Goal: Task Accomplishment & Management: Manage account settings

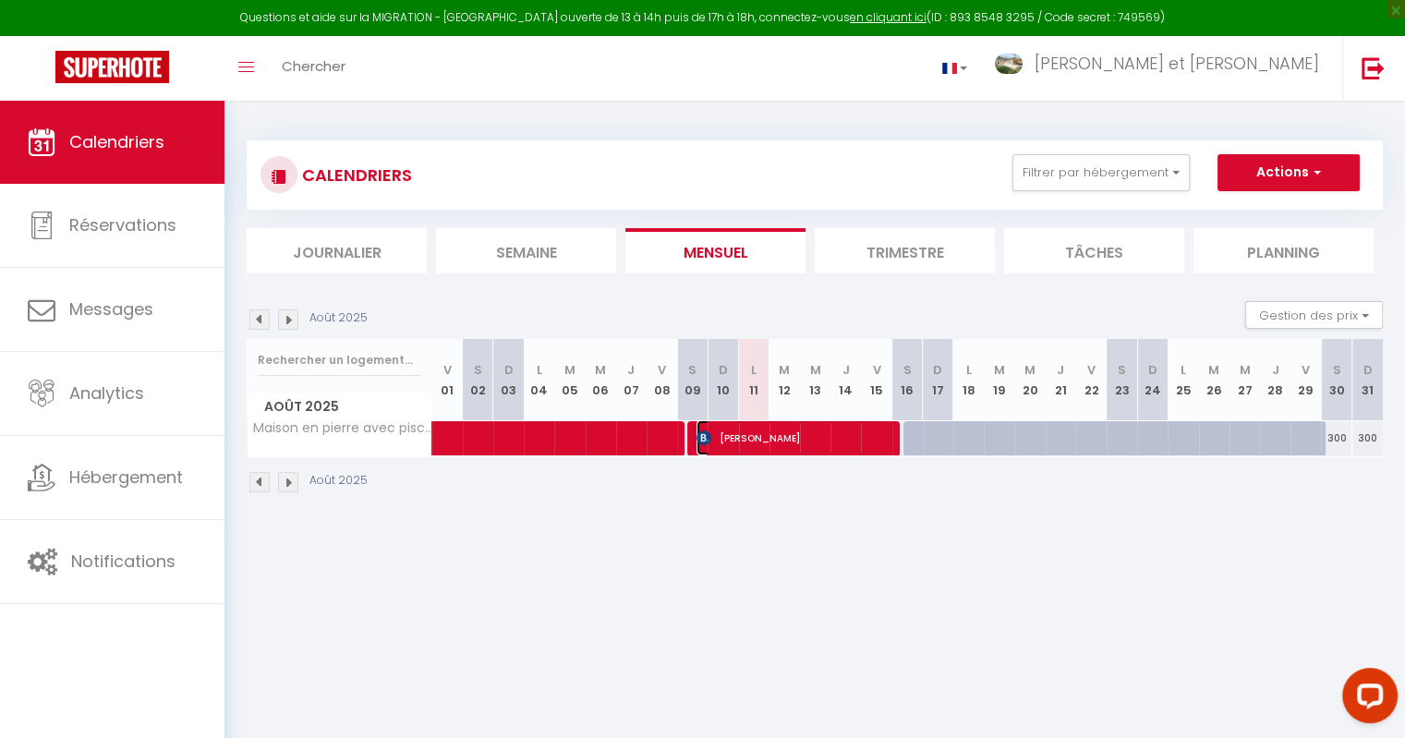
click at [814, 438] on span "[PERSON_NAME]" at bounding box center [793, 437] width 193 height 35
select select "OK"
select select "KO"
select select "0"
select select "1"
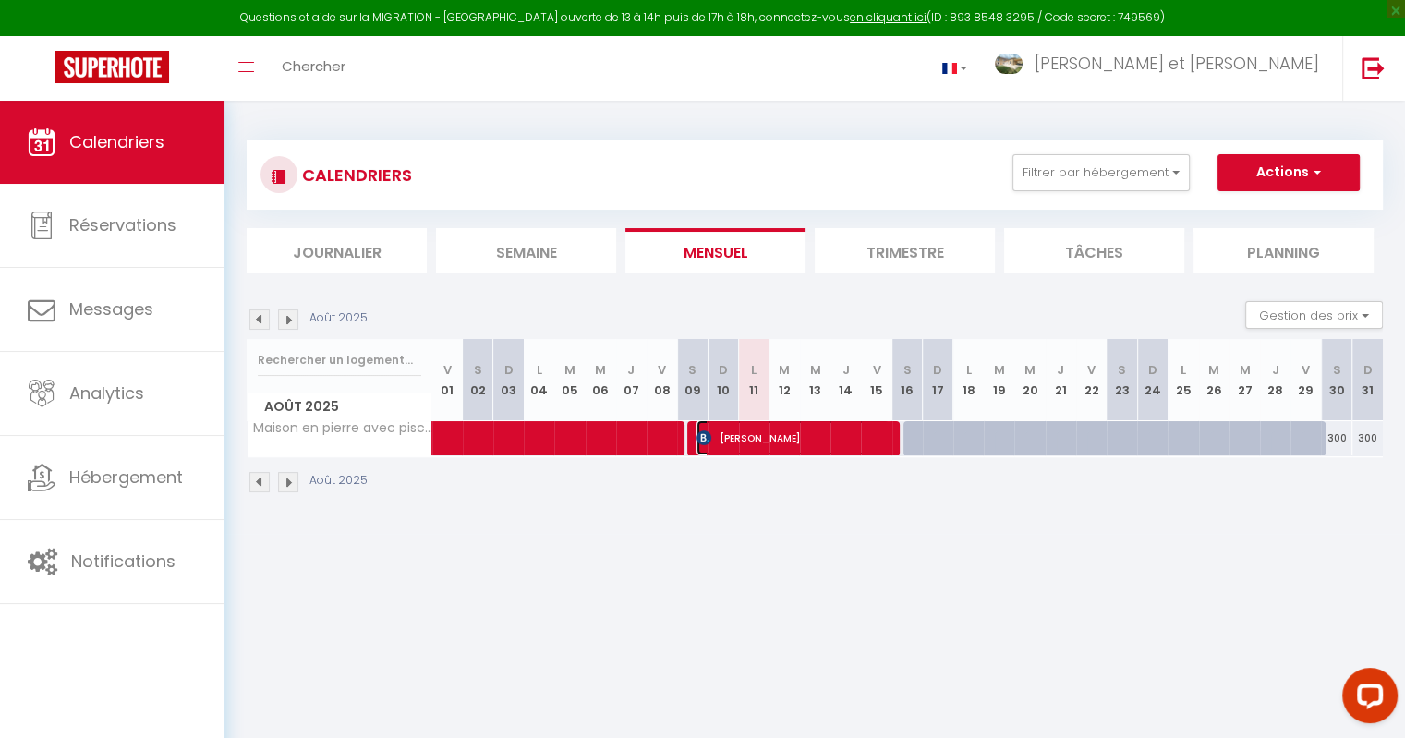
select select "1"
select select
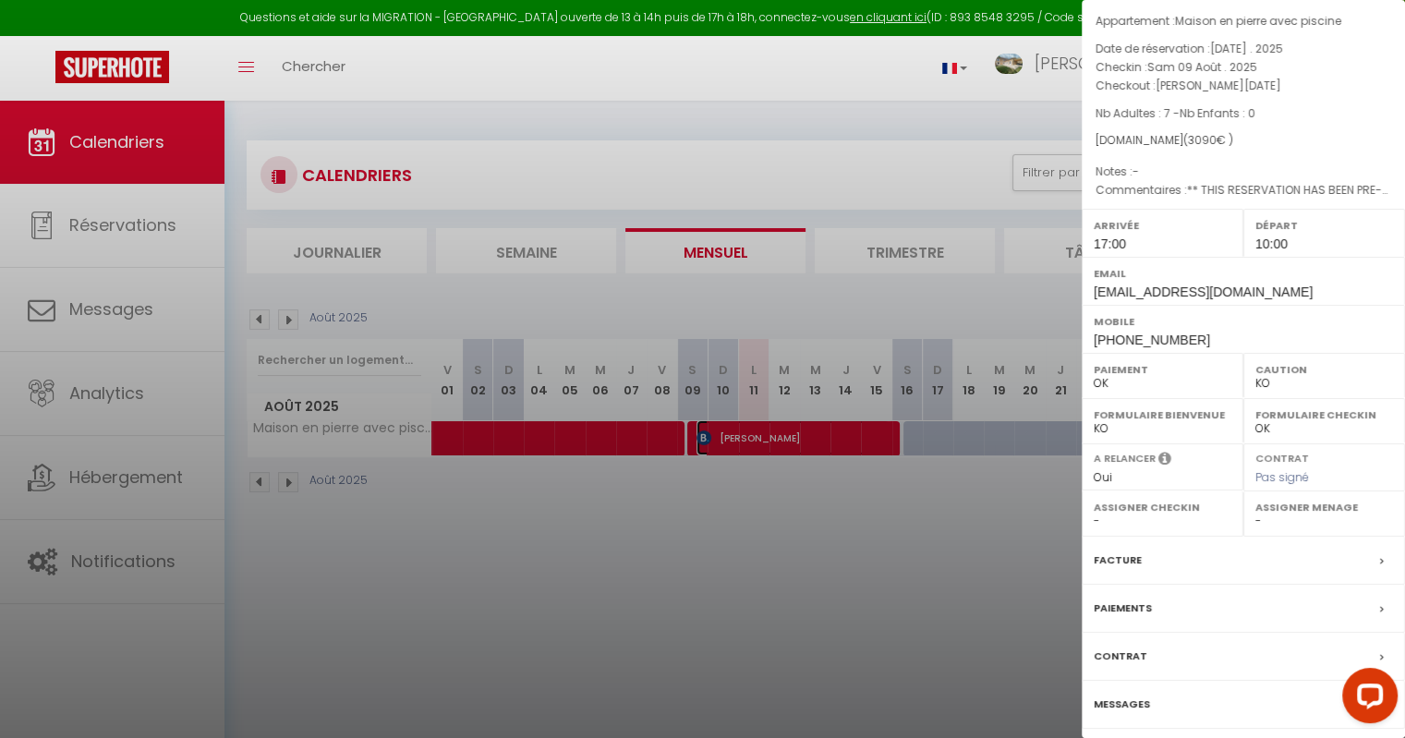
scroll to position [119, 0]
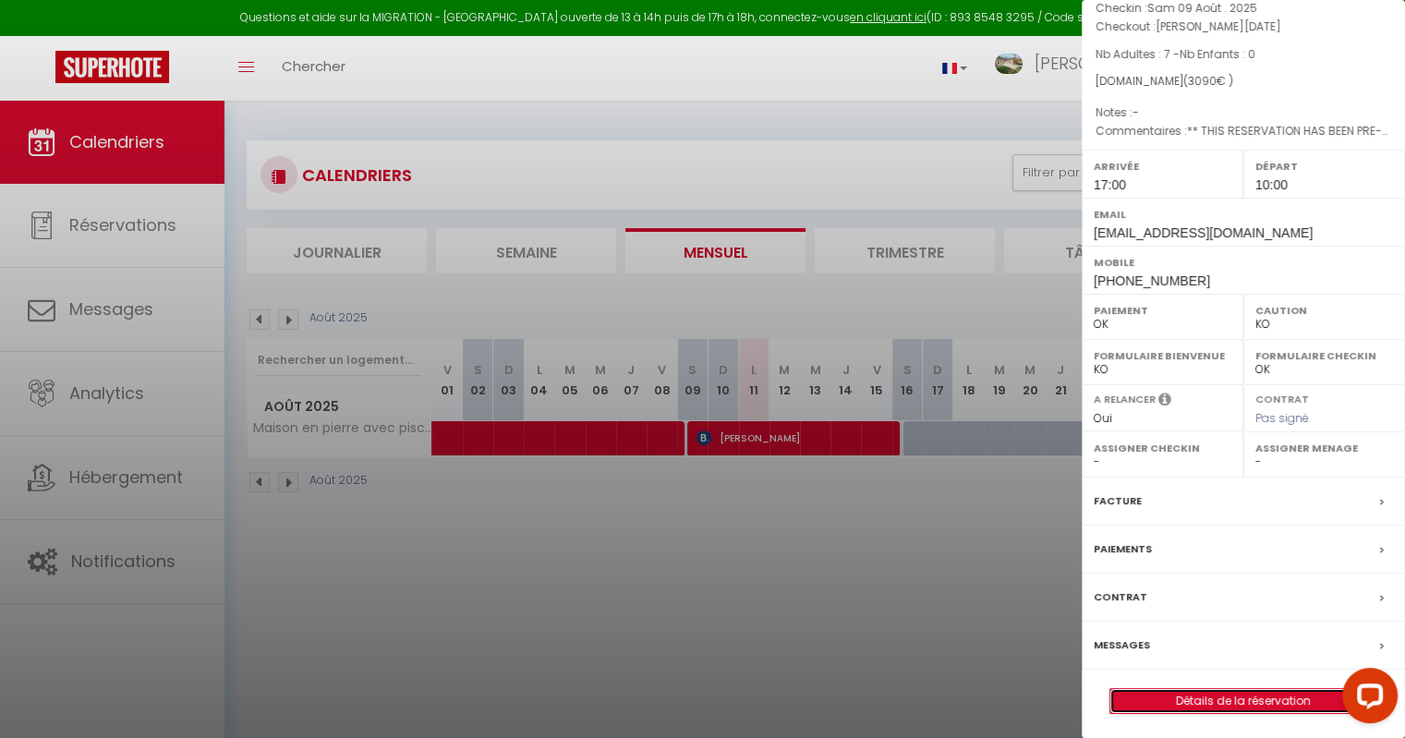
click at [1224, 701] on link "Détails de la réservation" at bounding box center [1243, 701] width 266 height 24
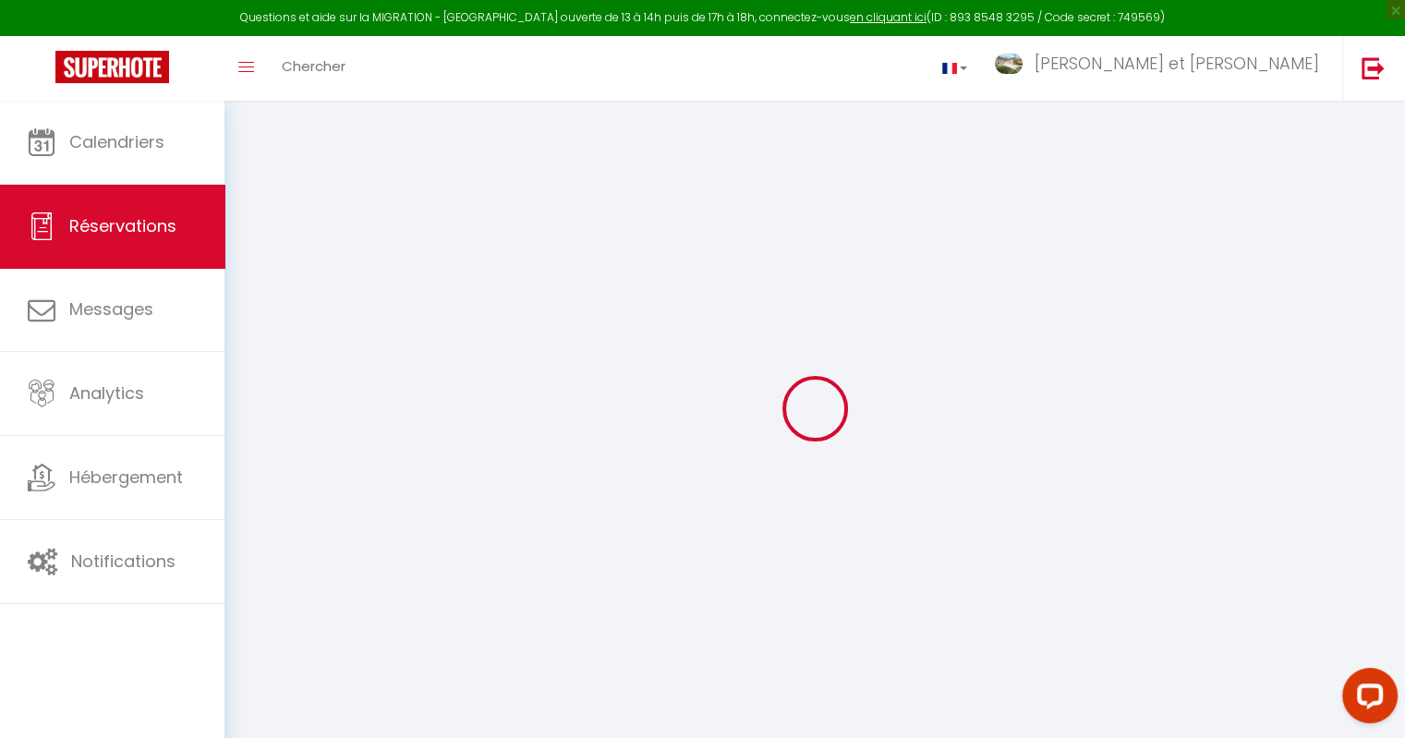
select select
checkbox input "false"
select select
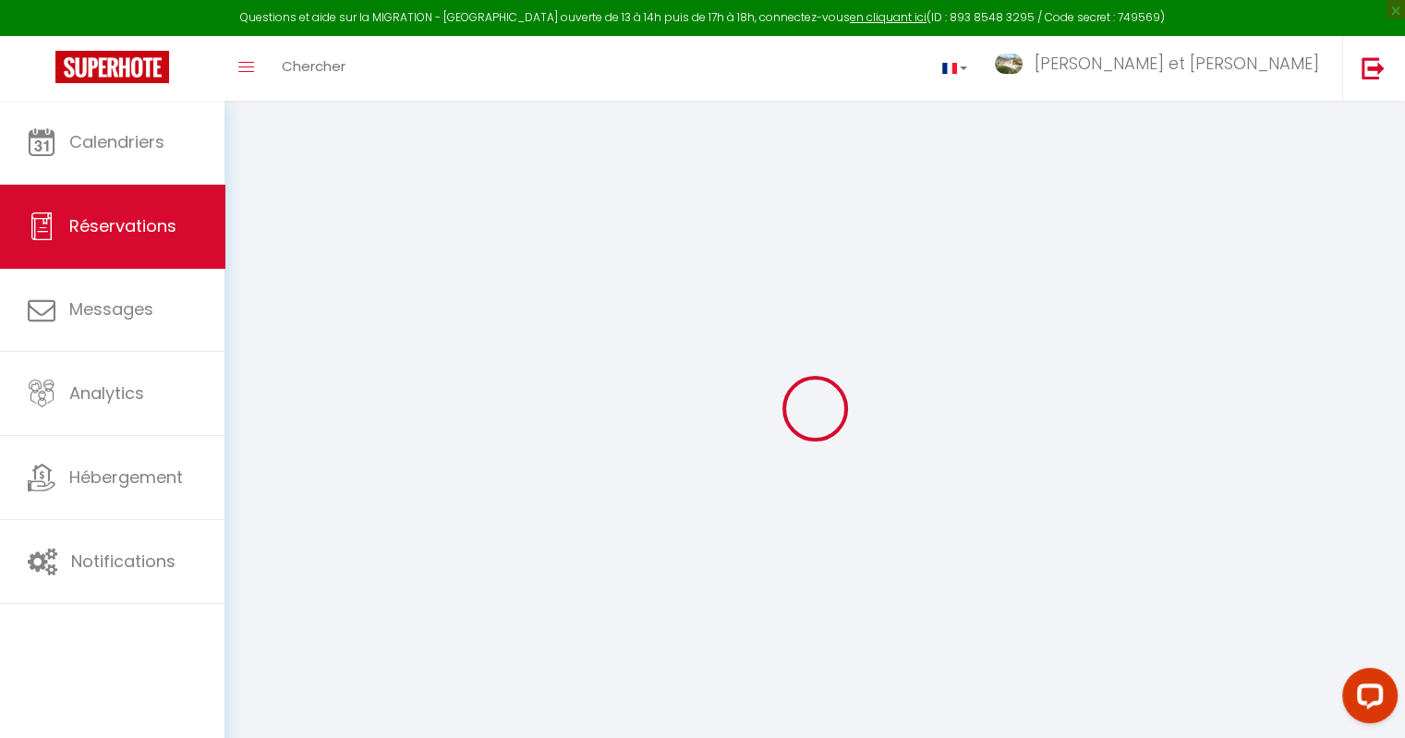
checkbox input "false"
select select
checkbox input "false"
type textarea "** THIS RESERVATION HAS BEEN PRE-PAID ** BOOKING NOTE : Payment charge is EUR 4…"
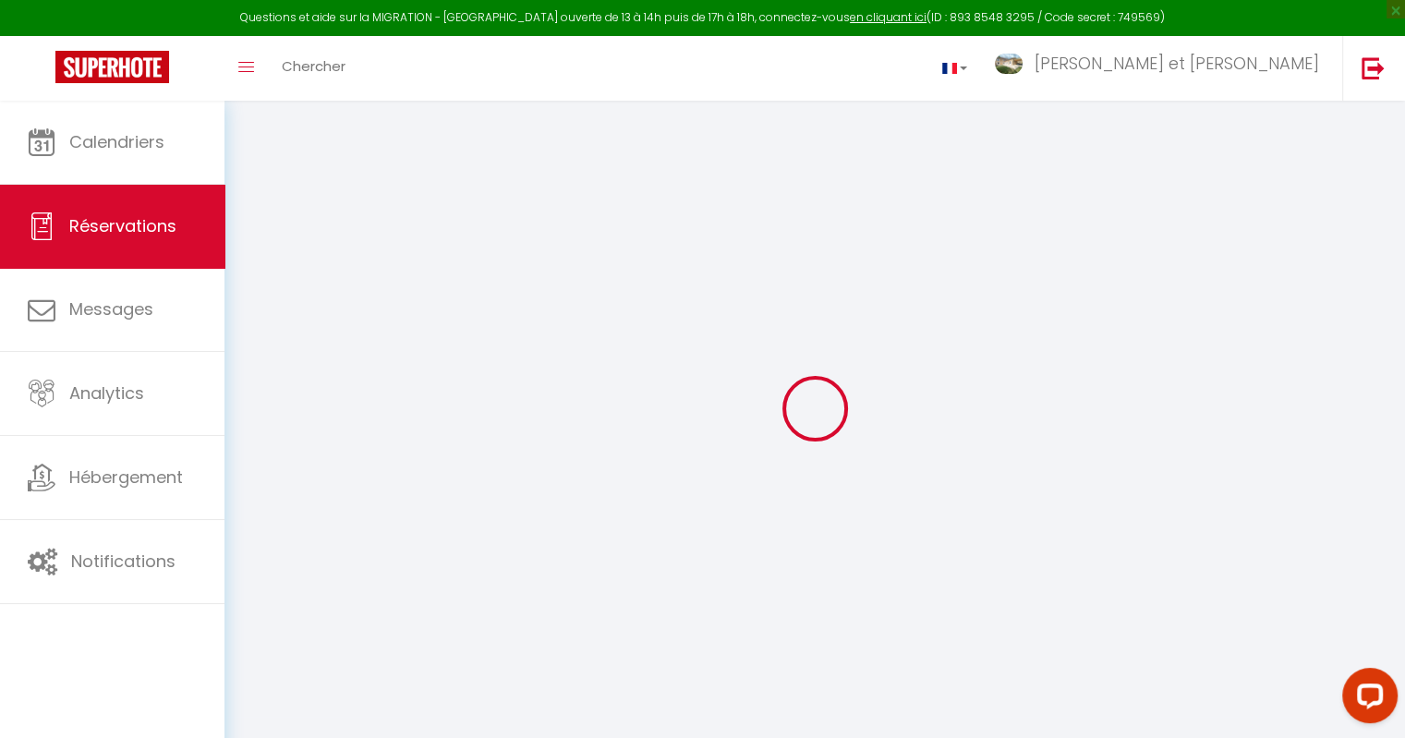
type input "150"
type input "140"
select select
checkbox input "false"
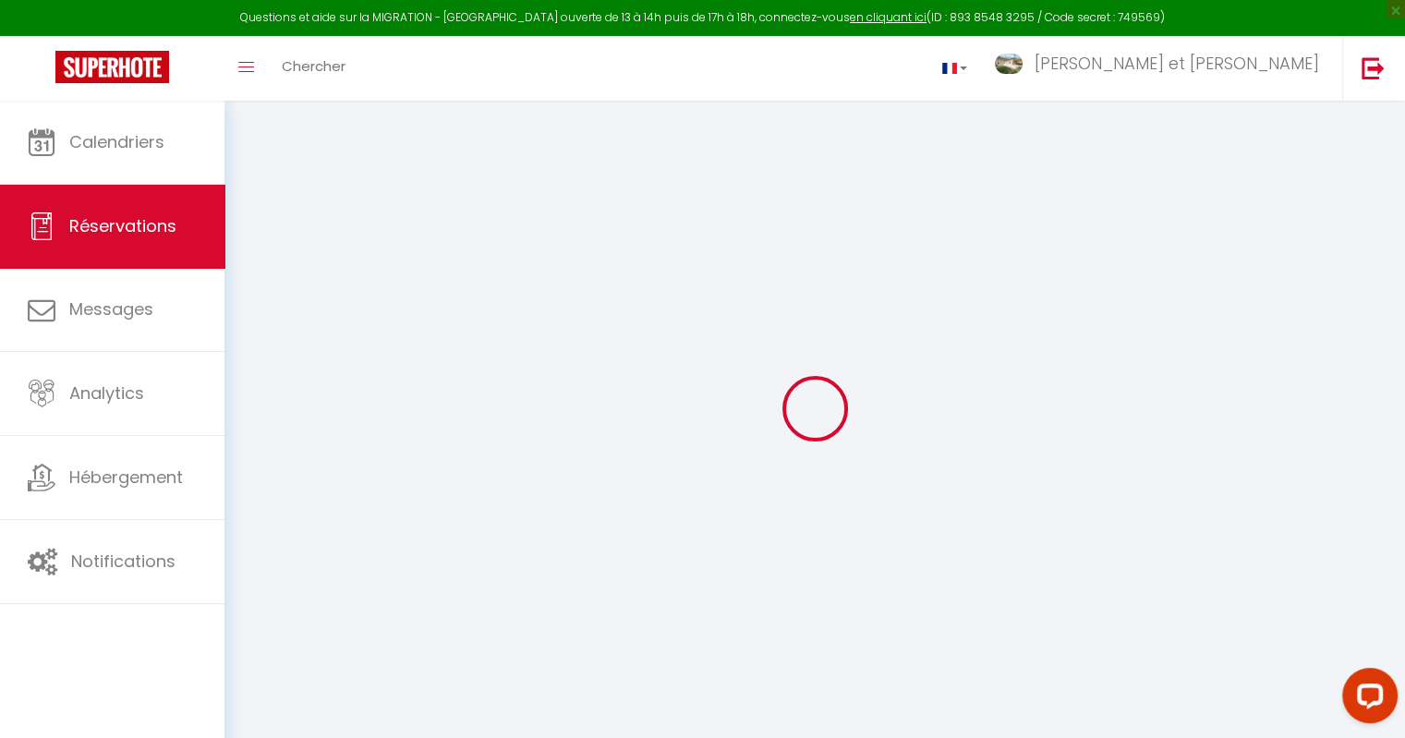
select select "17:00"
select select "10:00"
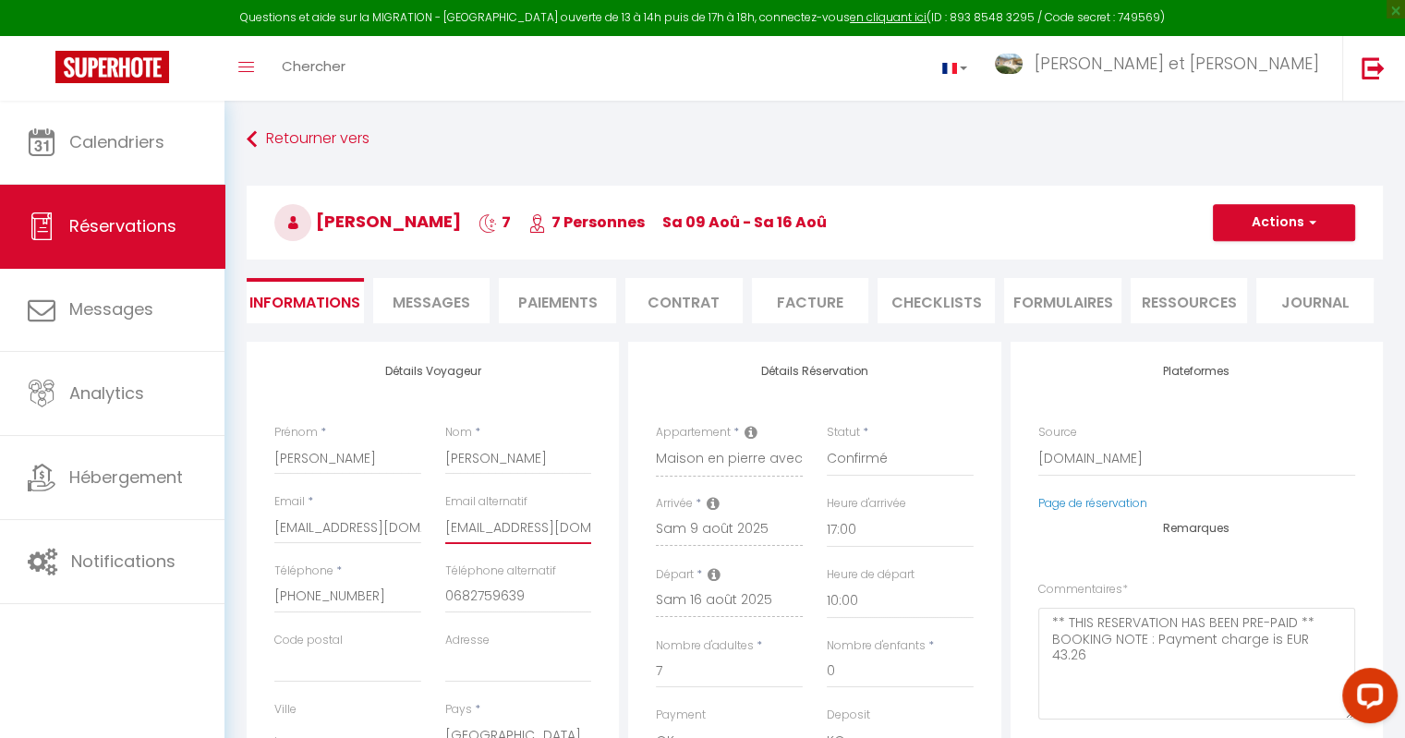
scroll to position [0, 48]
click at [673, 540] on div "Détails Voyageur Prénom * [PERSON_NAME] * [PERSON_NAME] Email * [EMAIL_ADDRESS]…" at bounding box center [815, 677] width 1146 height 670
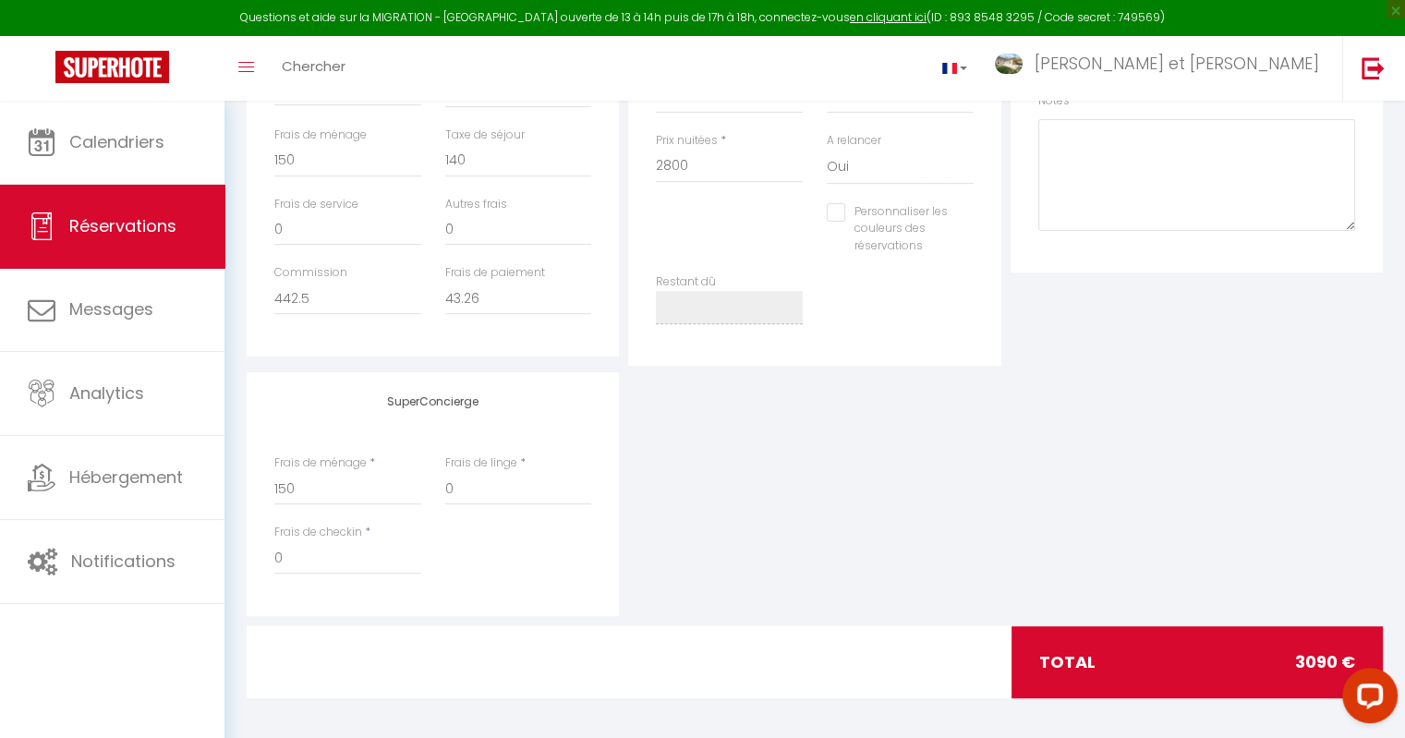
scroll to position [647, 0]
